Goal: Obtain resource: Obtain resource

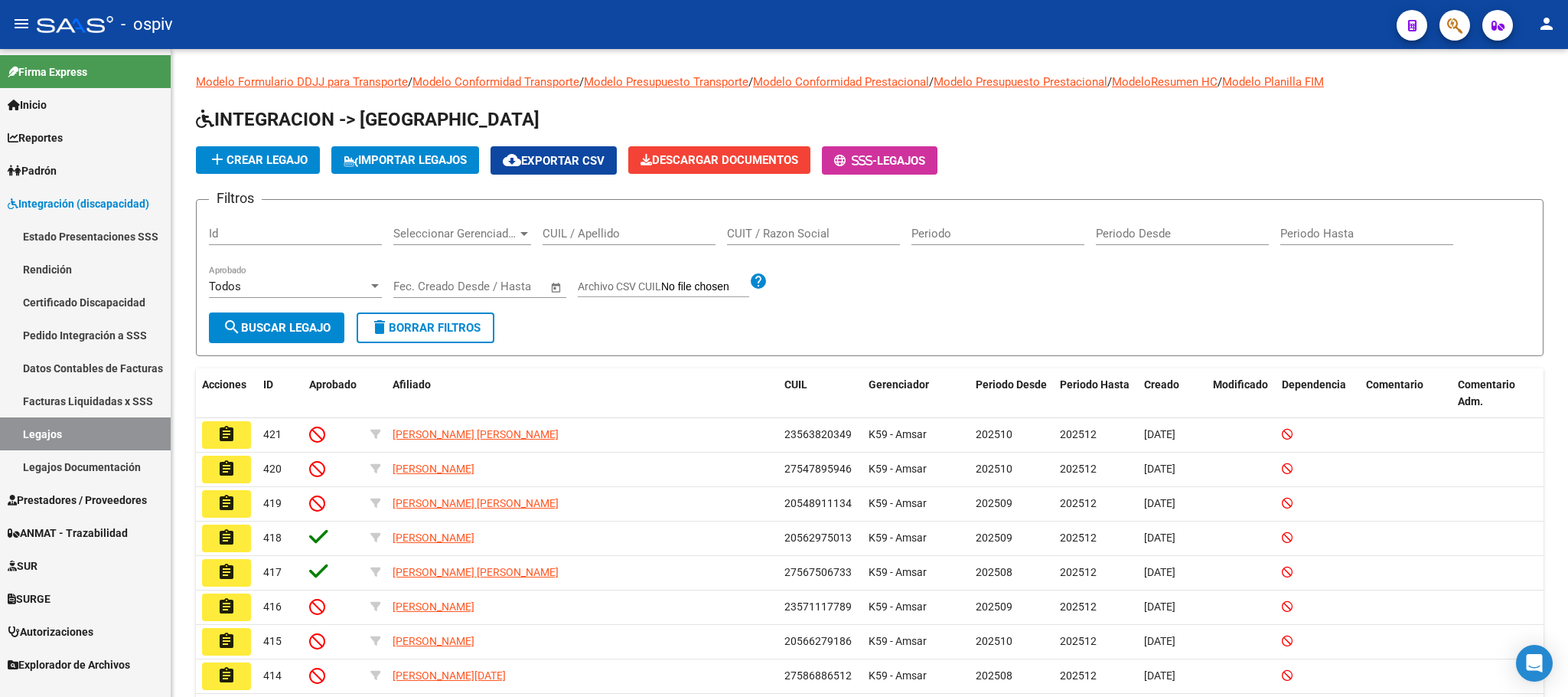
click at [39, 432] on link "Legajos" at bounding box center [85, 433] width 171 height 33
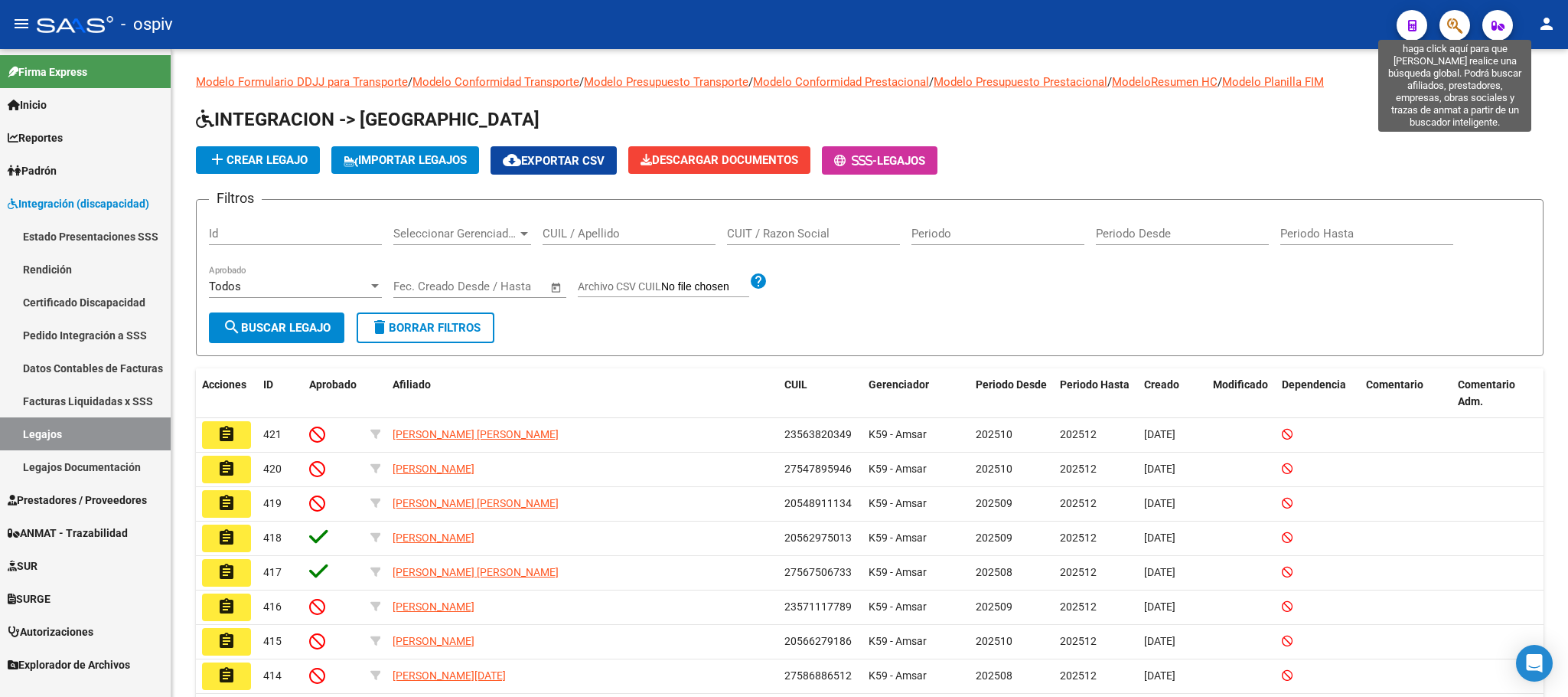
click at [1455, 22] on icon "button" at bounding box center [1455, 25] width 15 height 17
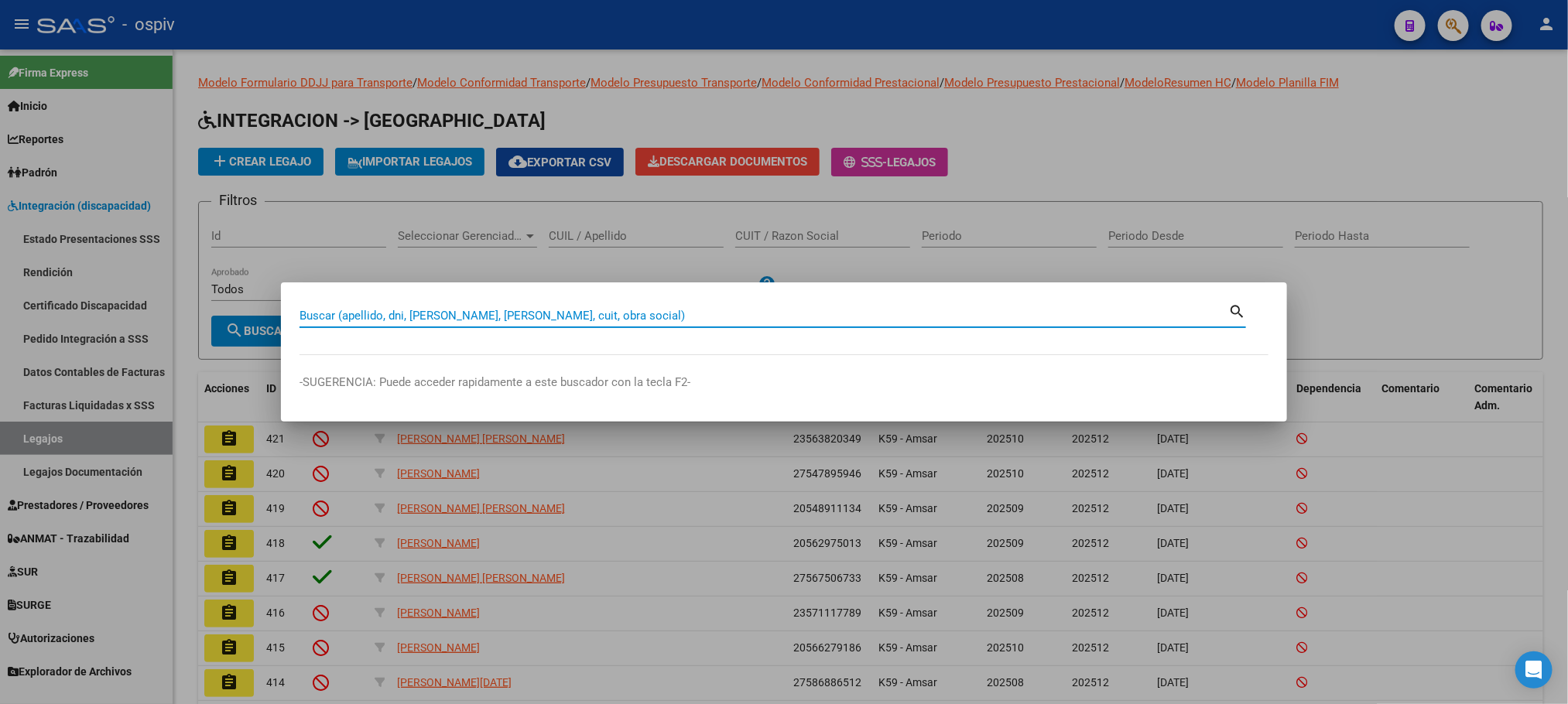
click at [508, 310] on input "Buscar (apellido, dni, [PERSON_NAME], [PERSON_NAME], cuit, obra social)" at bounding box center [764, 316] width 929 height 14
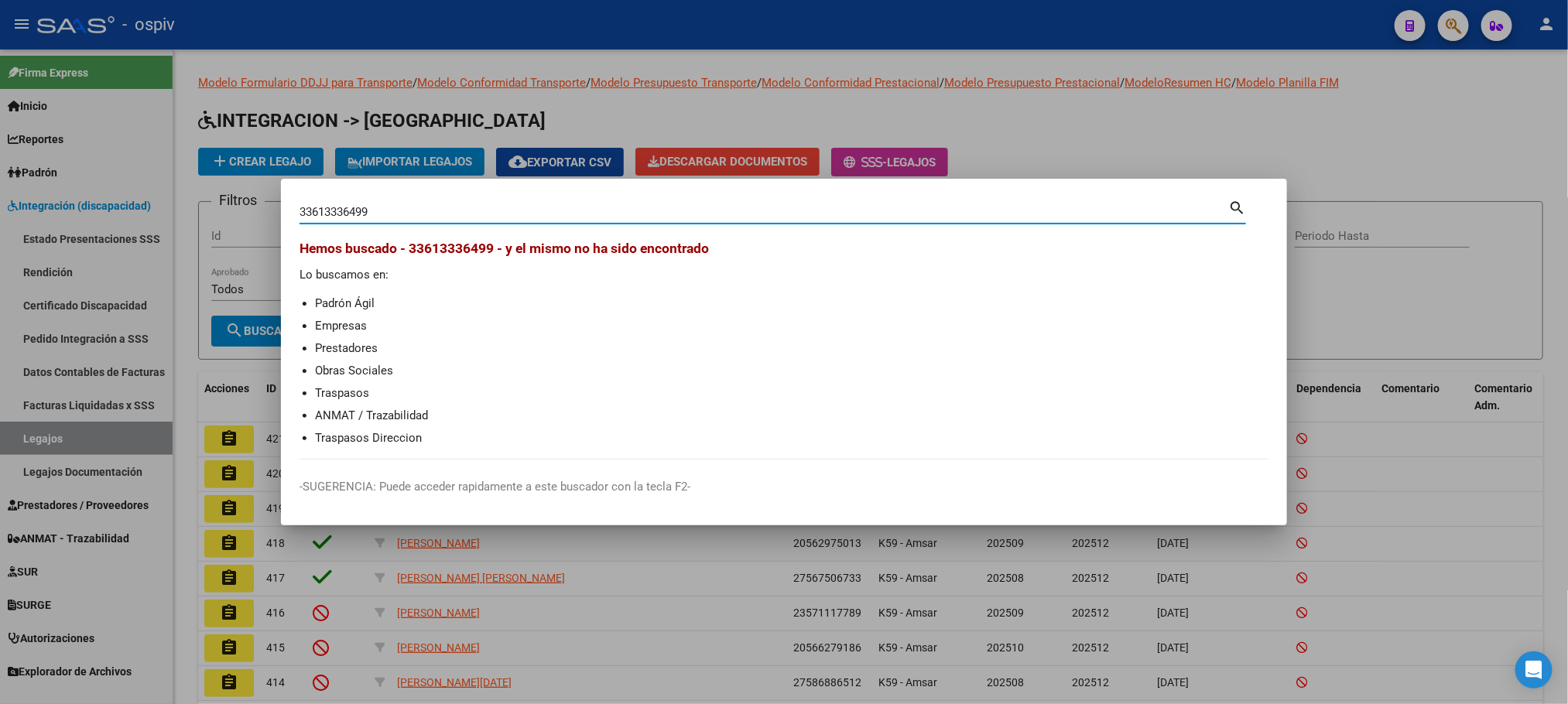
click at [342, 208] on input "33613336499" at bounding box center [764, 212] width 929 height 14
type input "33610006499"
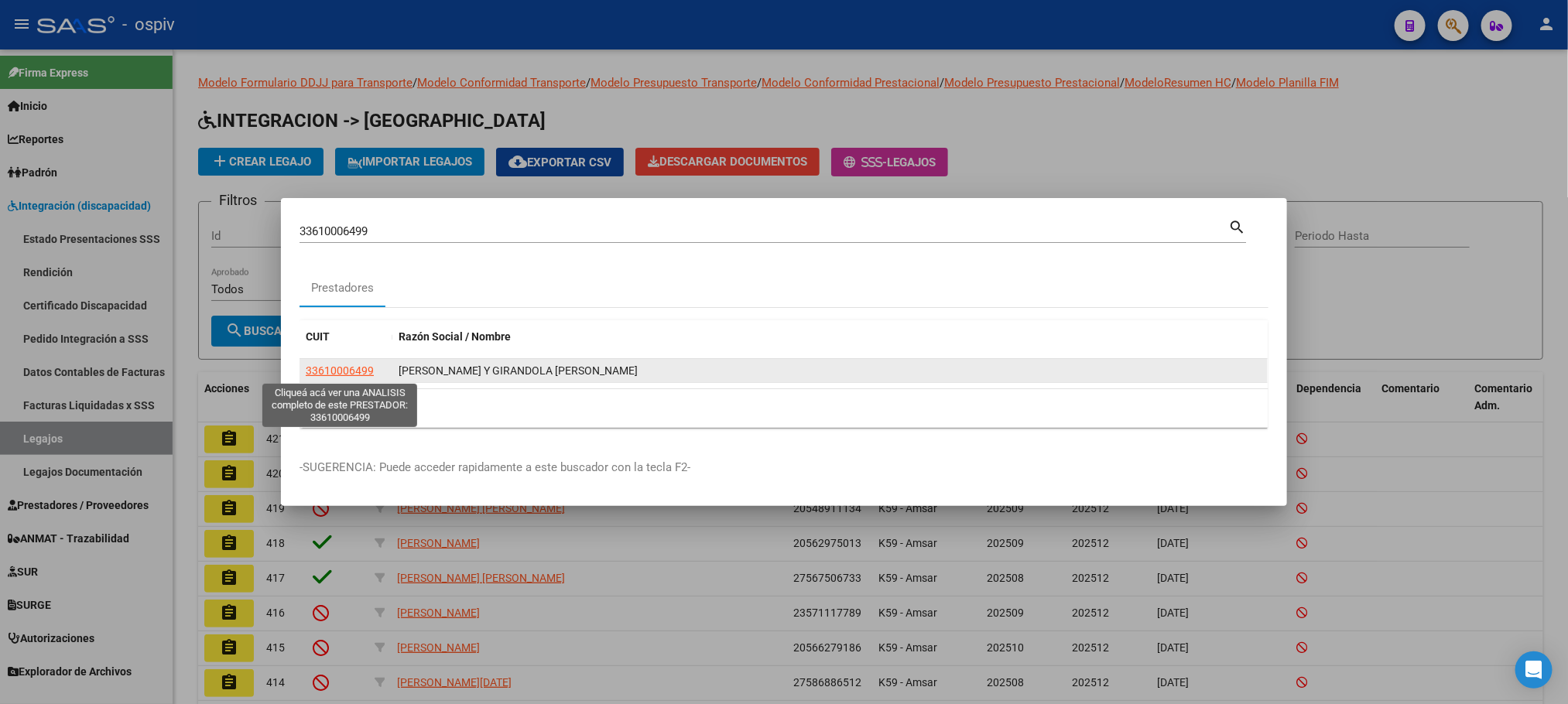
click at [353, 367] on span "33610006499" at bounding box center [339, 370] width 68 height 13
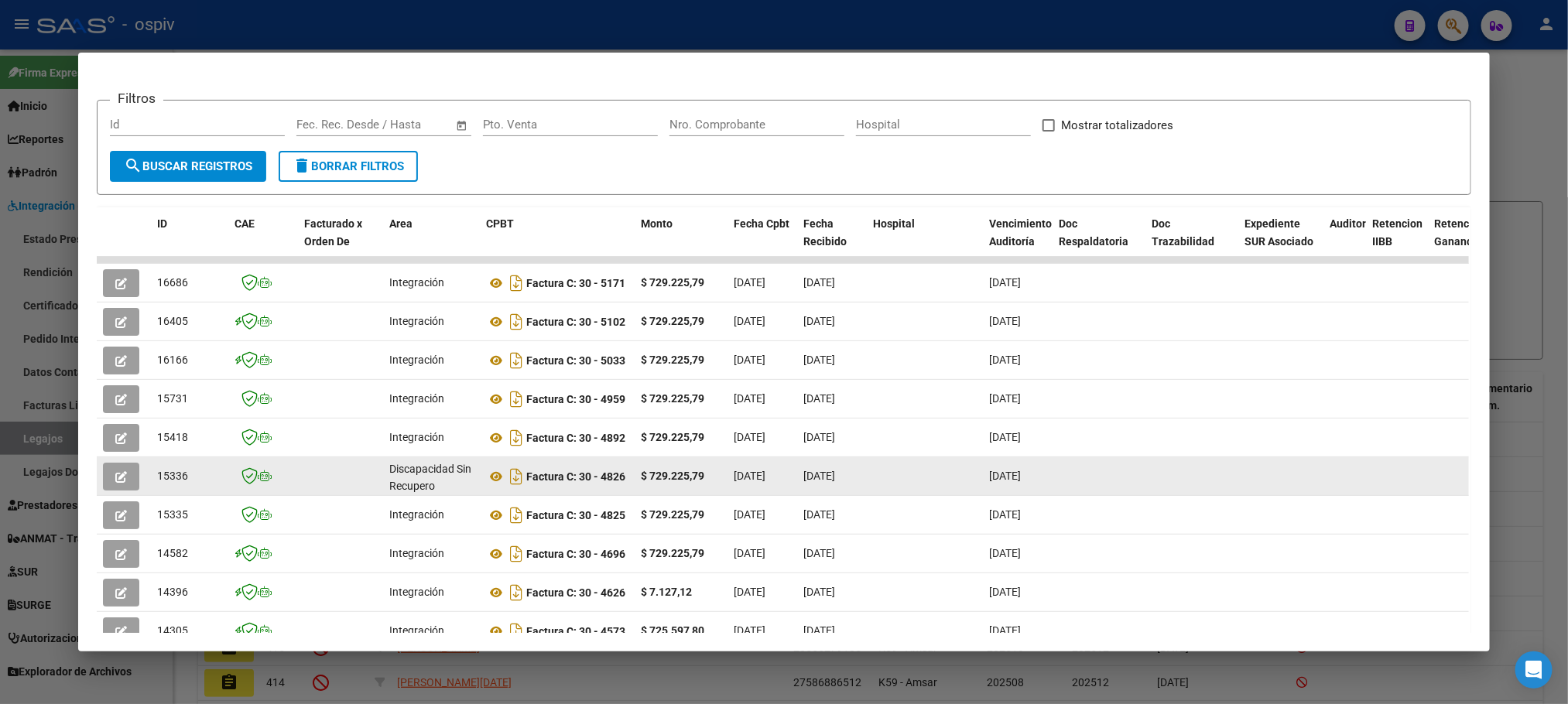
scroll to position [302, 0]
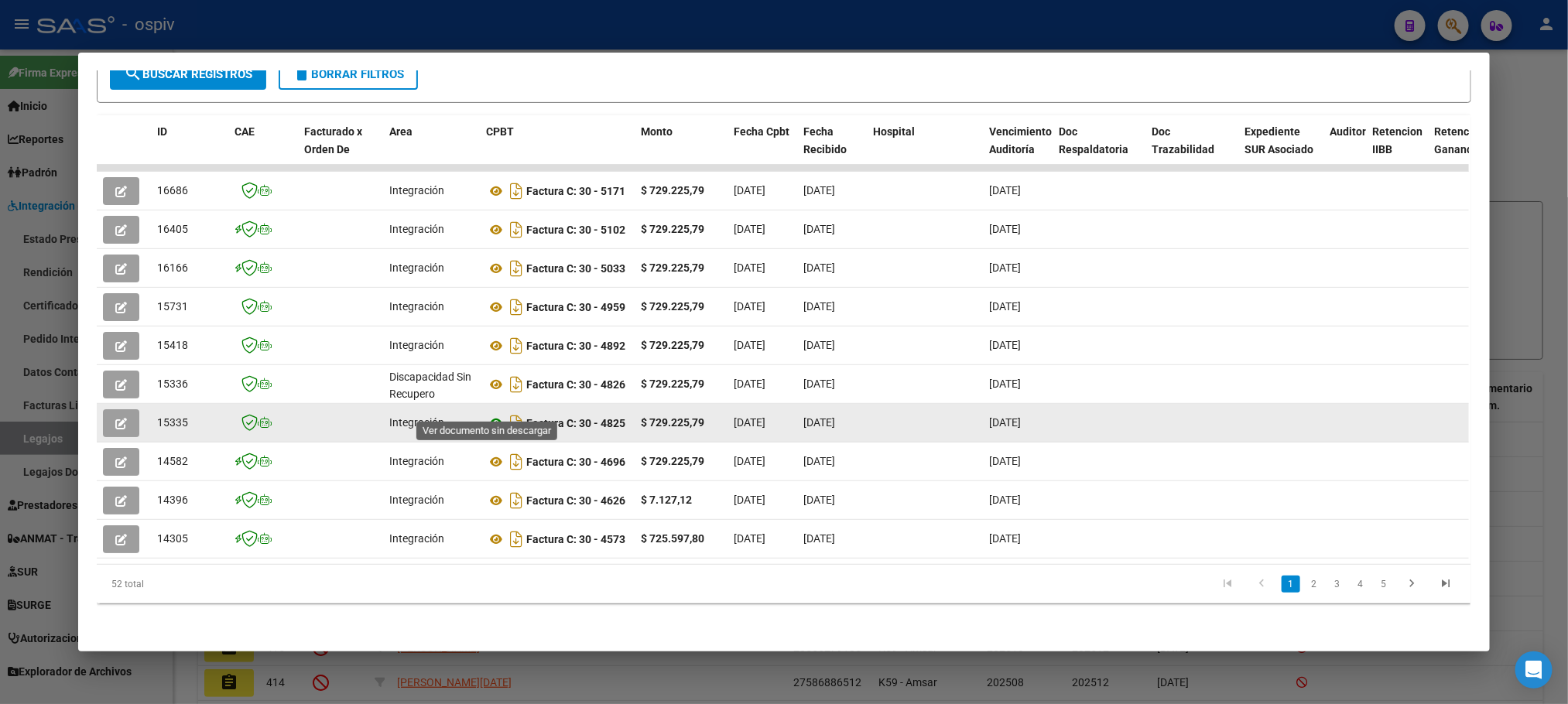
click at [486, 414] on icon at bounding box center [496, 423] width 20 height 18
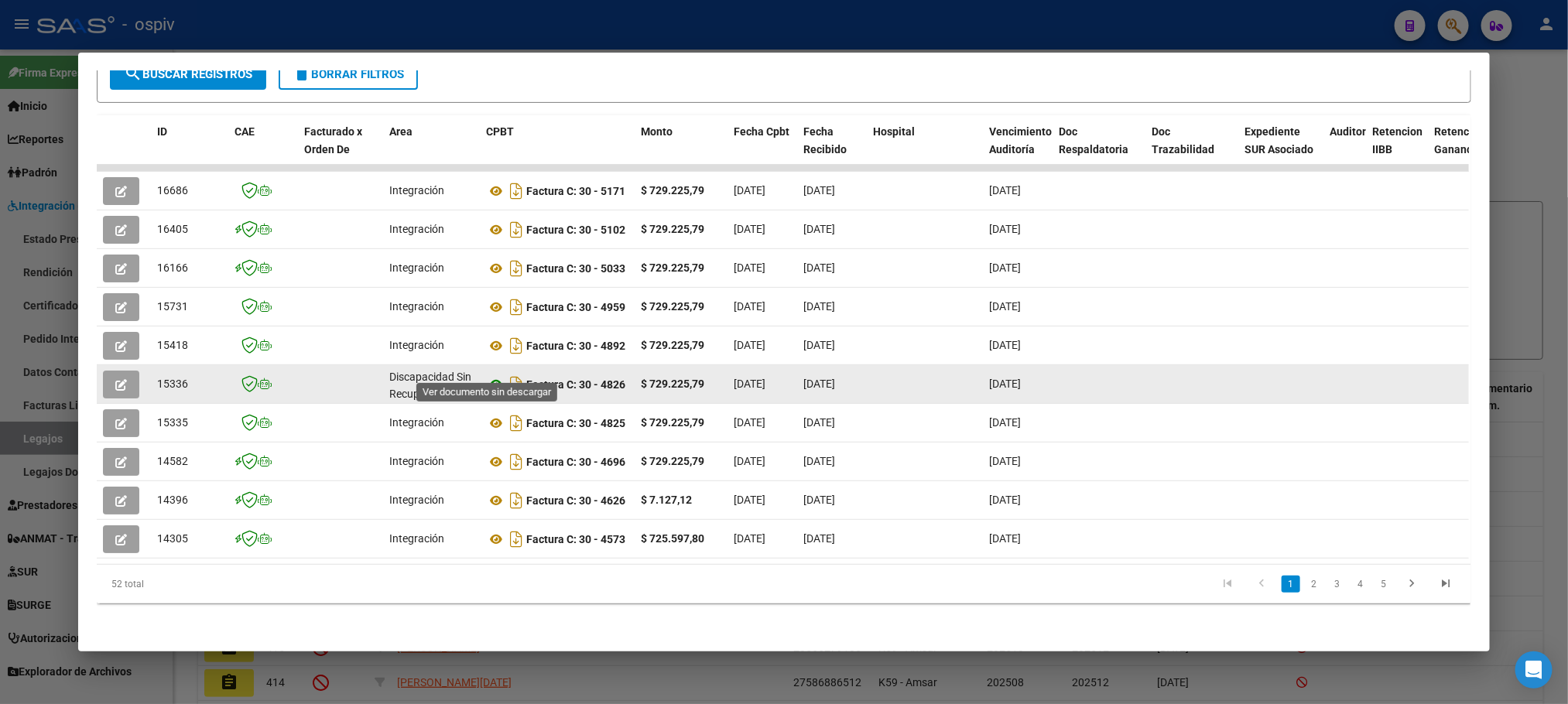
click at [493, 375] on icon at bounding box center [496, 384] width 20 height 18
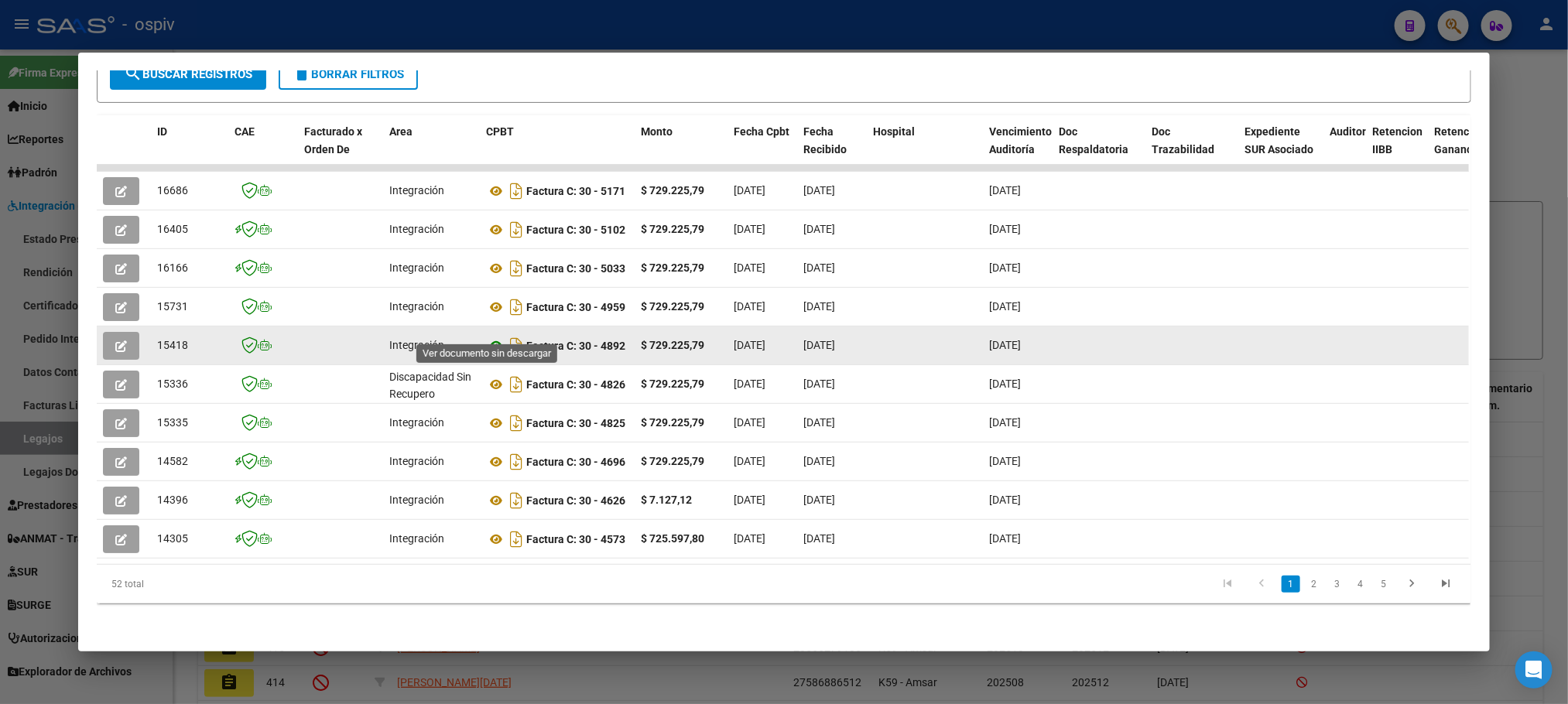
click at [486, 337] on icon at bounding box center [496, 346] width 20 height 18
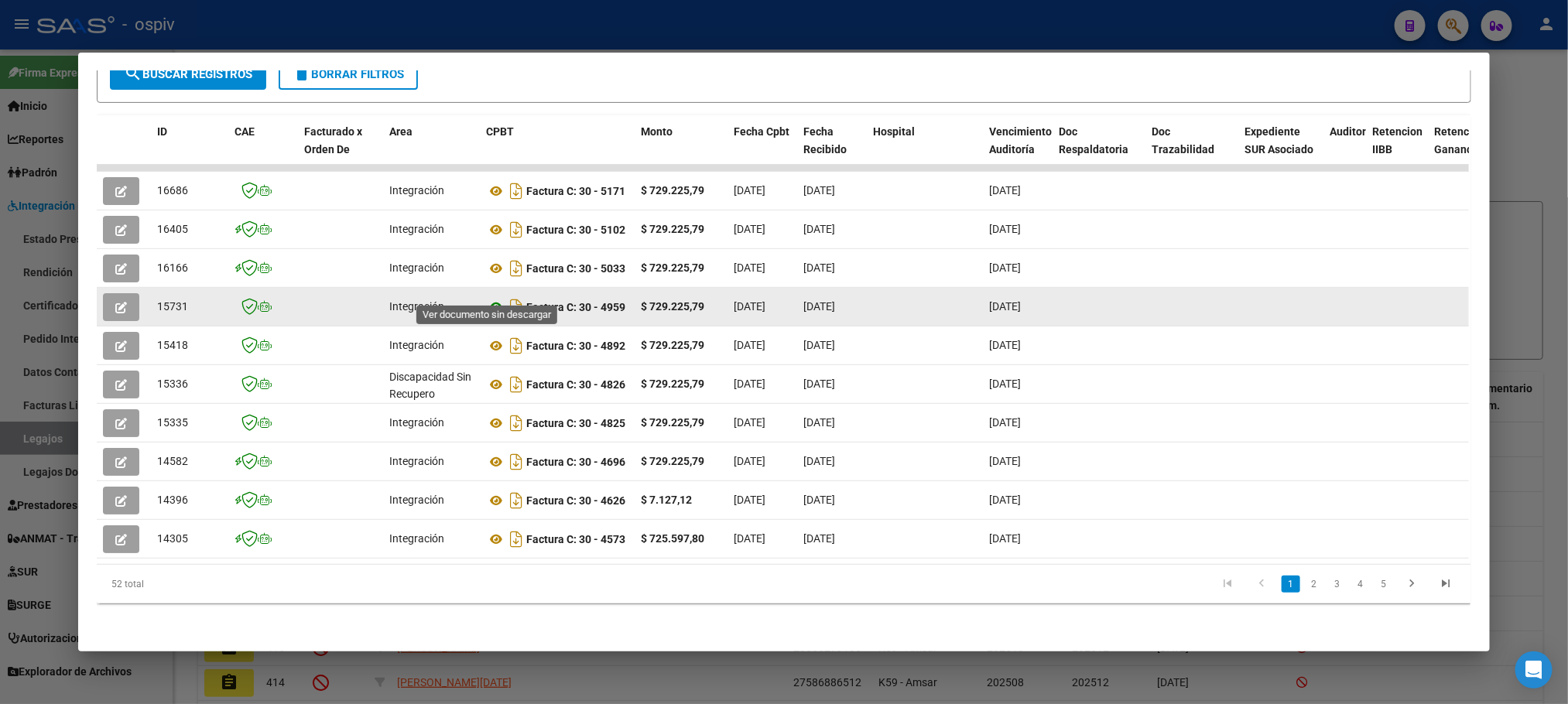
click at [488, 298] on icon at bounding box center [496, 307] width 20 height 18
